Goal: Participate in discussion: Engage in conversation with other users on a specific topic

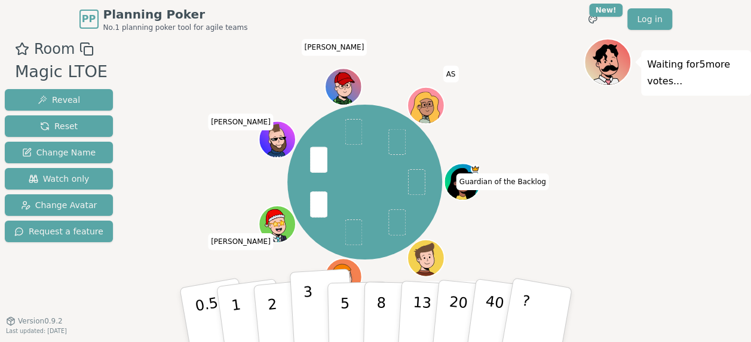
click at [310, 316] on p "3" at bounding box center [308, 315] width 13 height 65
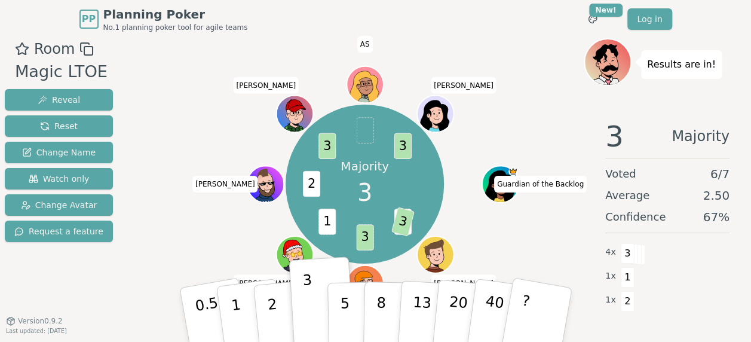
click at [192, 129] on div "Majority 3 5 3 3 1 2 3 3 Guardian of the Backlog [PERSON_NAME] [PERSON_NAME] (y…" at bounding box center [365, 184] width 438 height 249
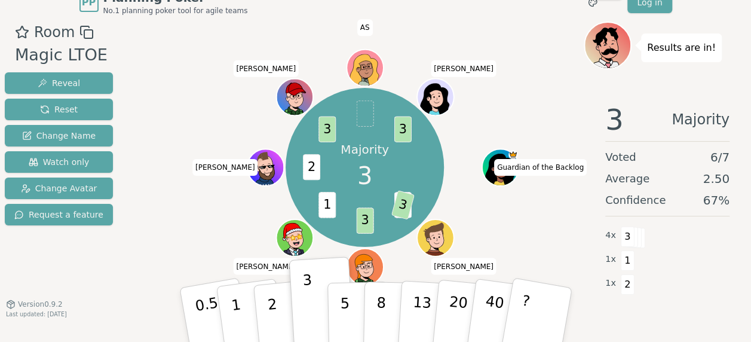
scroll to position [25, 0]
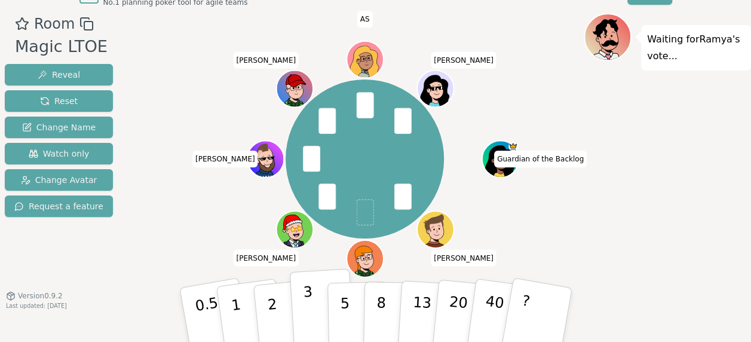
click at [298, 322] on button "3" at bounding box center [321, 314] width 65 height 93
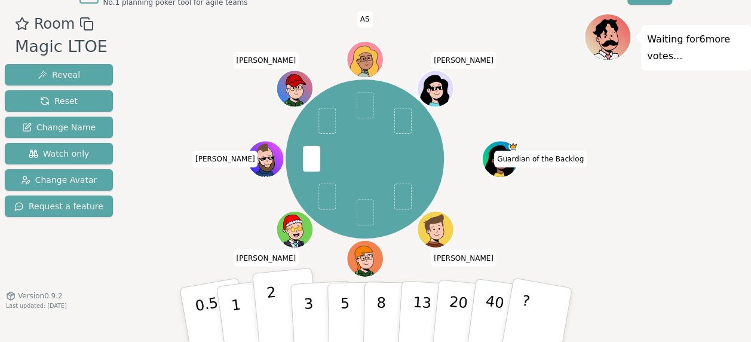
click at [277, 323] on button "2" at bounding box center [286, 315] width 68 height 95
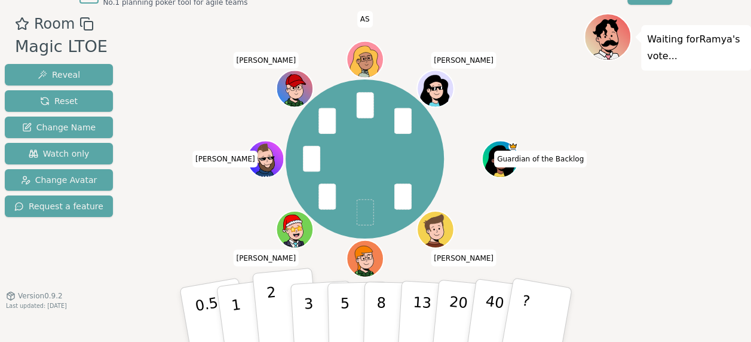
click at [273, 314] on p "2" at bounding box center [273, 316] width 16 height 65
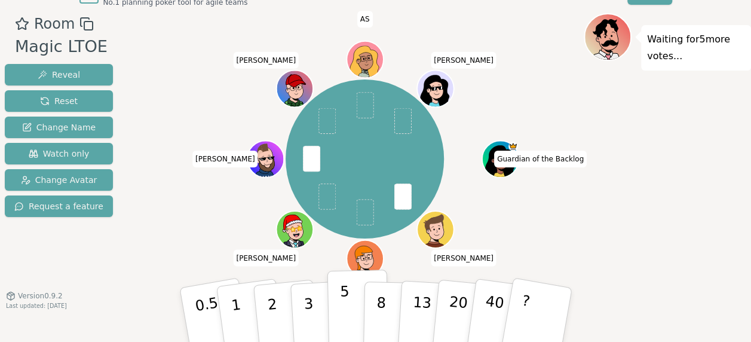
click at [343, 326] on p "5" at bounding box center [345, 315] width 10 height 65
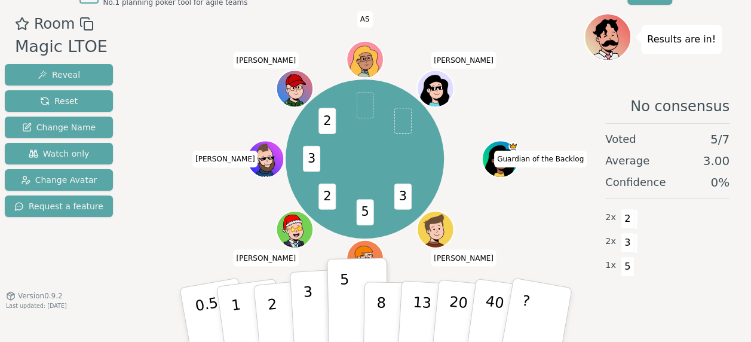
click at [314, 316] on button "3" at bounding box center [321, 314] width 65 height 93
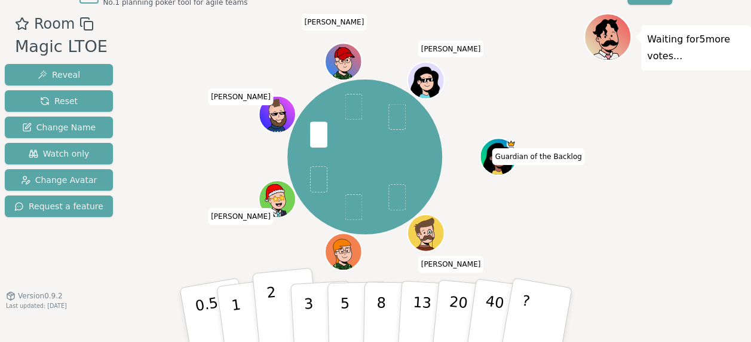
click at [273, 313] on p "2" at bounding box center [273, 316] width 16 height 65
click at [274, 314] on p "2" at bounding box center [273, 316] width 16 height 65
click at [233, 314] on p "1" at bounding box center [237, 316] width 18 height 65
click at [277, 320] on button "2" at bounding box center [286, 315] width 68 height 95
click at [272, 320] on p "2" at bounding box center [273, 316] width 16 height 65
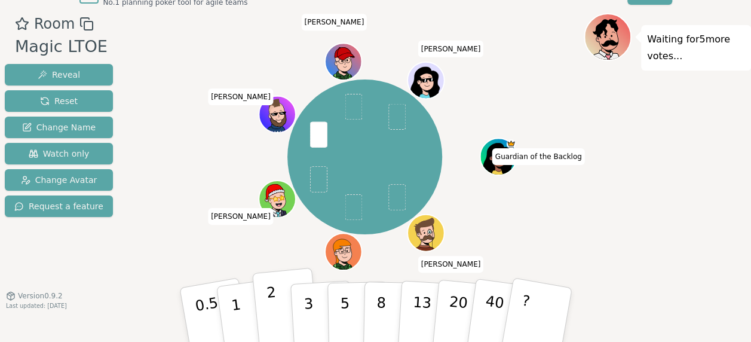
click at [283, 327] on button "2" at bounding box center [286, 315] width 68 height 95
click at [243, 314] on button "1" at bounding box center [250, 315] width 71 height 97
click at [313, 323] on button "3" at bounding box center [321, 314] width 65 height 93
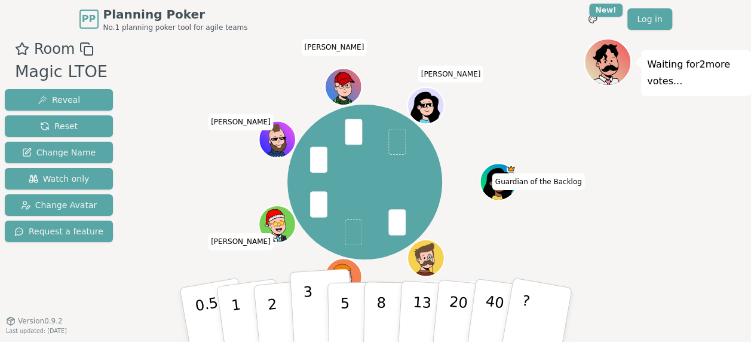
click at [303, 320] on button "3" at bounding box center [321, 314] width 65 height 93
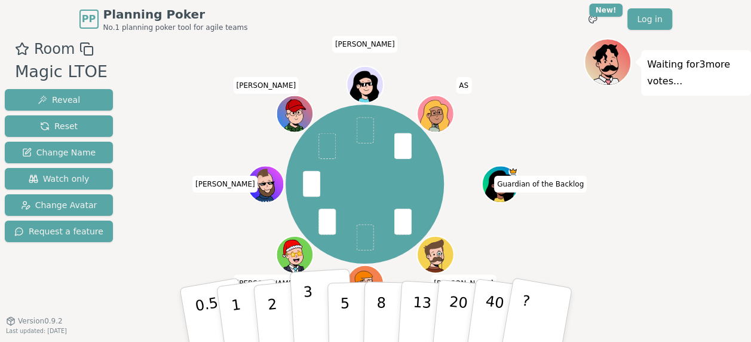
click at [307, 309] on p "3" at bounding box center [308, 315] width 13 height 65
click at [170, 211] on div "Guardian of the Backlog [PERSON_NAME] [PERSON_NAME] (you) [PERSON_NAME] [PERSON…" at bounding box center [365, 184] width 438 height 249
click at [312, 330] on p "3" at bounding box center [308, 315] width 13 height 65
click at [307, 316] on p "3" at bounding box center [308, 315] width 13 height 65
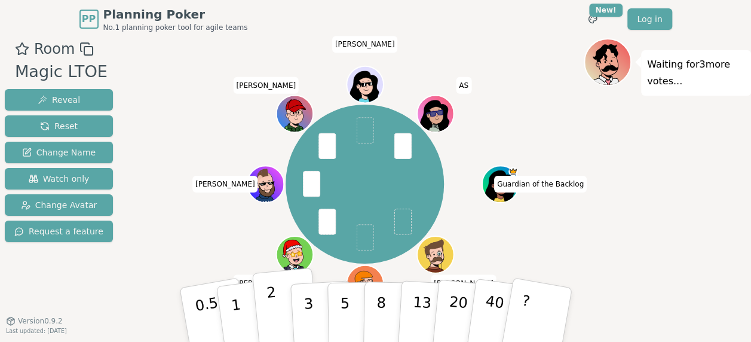
click at [270, 311] on p "2" at bounding box center [273, 316] width 16 height 65
click at [276, 322] on button "2" at bounding box center [286, 315] width 68 height 95
click at [305, 322] on p "3" at bounding box center [308, 315] width 13 height 65
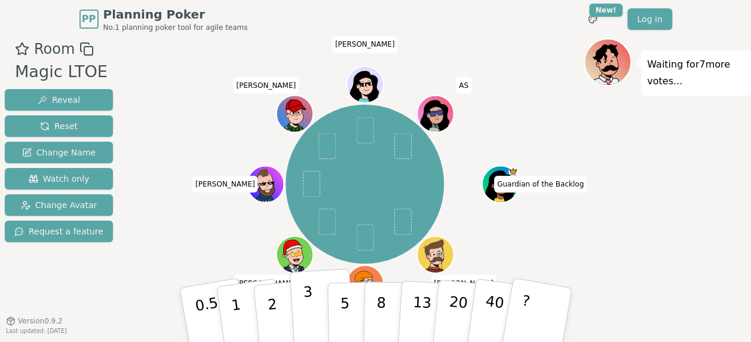
click at [317, 312] on button "3" at bounding box center [321, 314] width 65 height 93
